Goal: Task Accomplishment & Management: Manage account settings

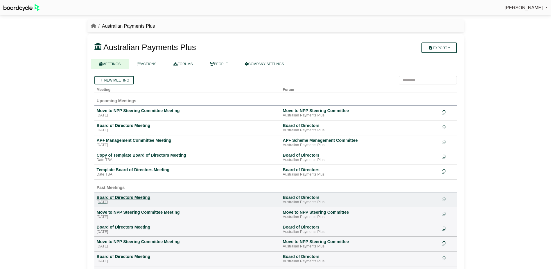
click at [123, 197] on div "Board of Directors Meeting" at bounding box center [188, 196] width 182 height 5
